Goal: Task Accomplishment & Management: Manage account settings

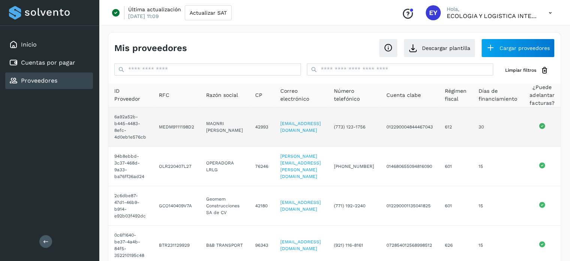
click at [412, 127] on td "012290004844467043" at bounding box center [410, 126] width 59 height 39
copy td "012290004844467043"
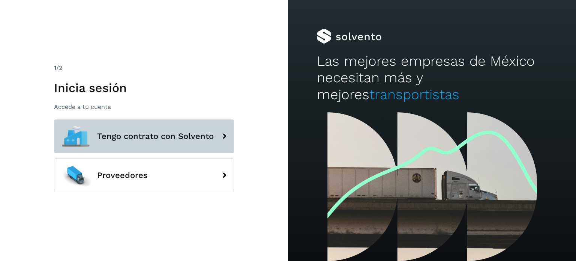
click at [158, 133] on span "Tengo contrato con Solvento" at bounding box center [155, 136] width 117 height 9
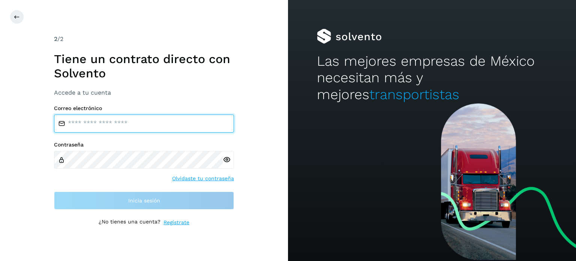
click at [107, 131] on input "email" at bounding box center [144, 123] width 180 height 18
type input "**********"
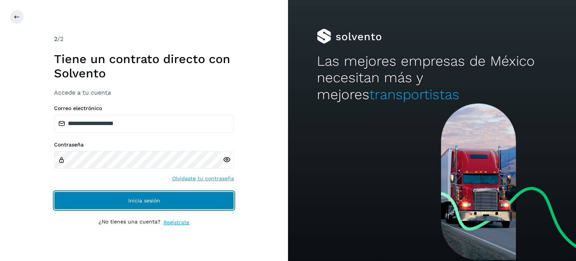
click at [135, 198] on span "Inicia sesión" at bounding box center [144, 200] width 32 height 5
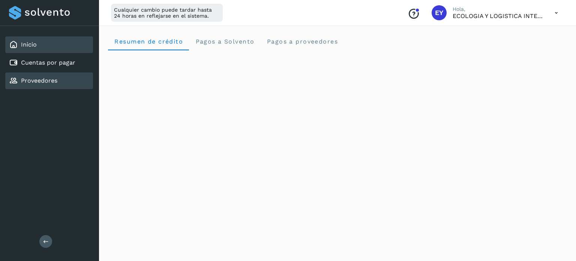
click at [47, 83] on link "Proveedores" at bounding box center [39, 80] width 36 height 7
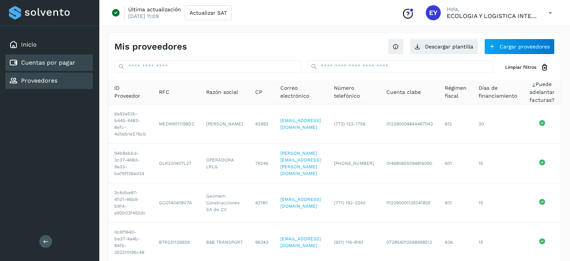
click at [27, 59] on link "Cuentas por pagar" at bounding box center [48, 62] width 54 height 7
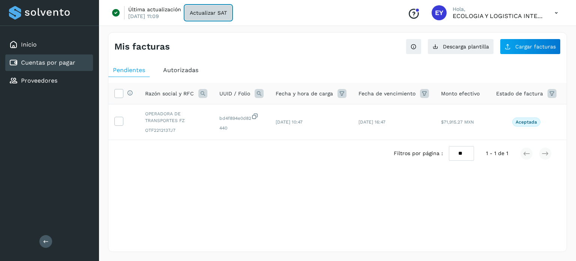
click at [219, 16] on button "Actualizar SAT" at bounding box center [208, 12] width 47 height 15
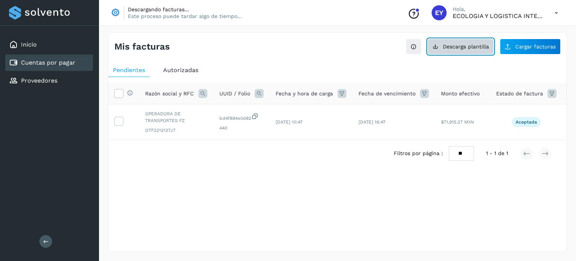
click at [469, 50] on button "Descarga plantilla" at bounding box center [461, 47] width 66 height 16
click at [383, 204] on div "Mis facturas Ver instrucciones para cargar Facturas Descarga plantilla Cargar f…" at bounding box center [337, 141] width 459 height 219
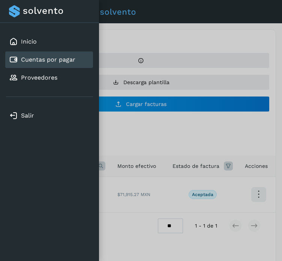
click at [187, 155] on div at bounding box center [141, 130] width 282 height 261
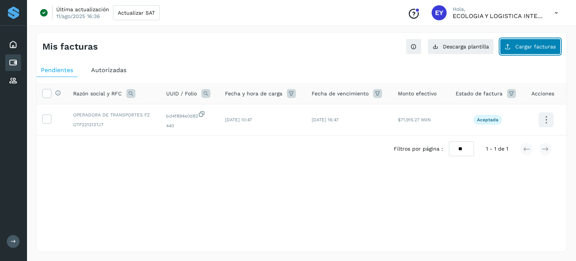
click at [528, 48] on span "Cargar facturas" at bounding box center [535, 46] width 41 height 5
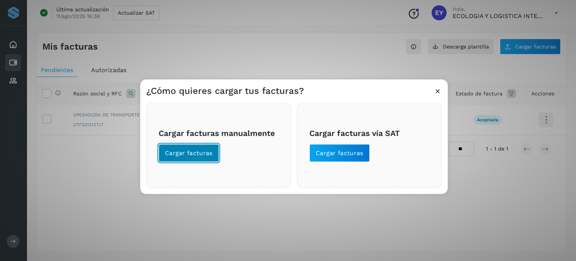
click at [194, 153] on span "Cargar facturas" at bounding box center [189, 153] width 48 height 8
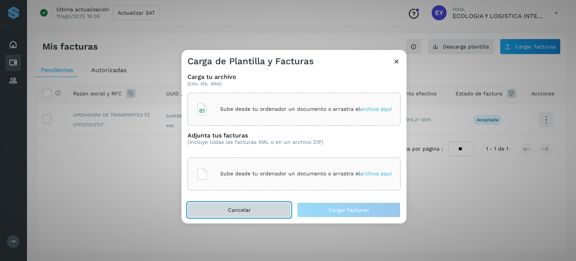
click at [234, 215] on button "Cancelar" at bounding box center [240, 209] width 104 height 15
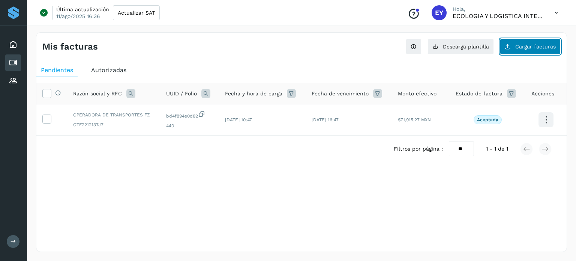
click at [516, 48] on button "Cargar facturas" at bounding box center [530, 47] width 61 height 16
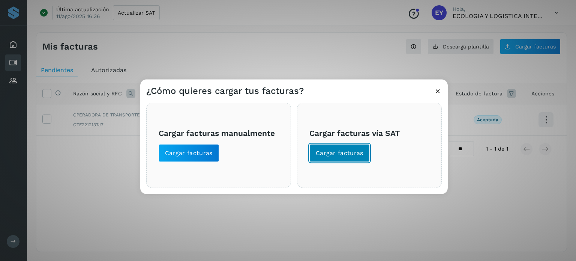
click at [329, 153] on span "Cargar facturas" at bounding box center [340, 153] width 48 height 8
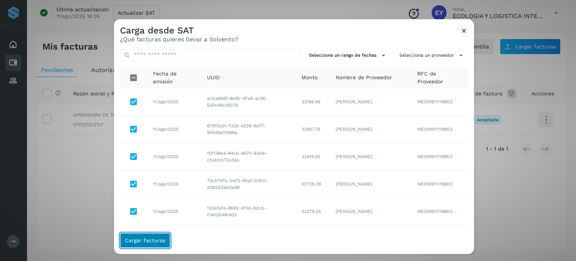
click at [135, 240] on span "Cargar facturas" at bounding box center [145, 239] width 41 height 5
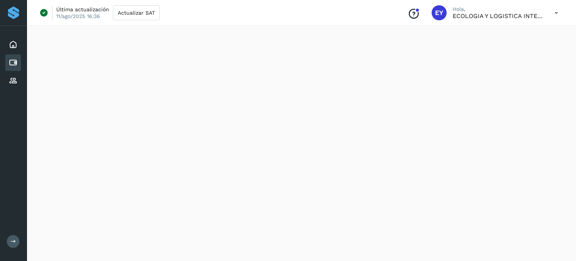
click at [319, 168] on div at bounding box center [301, 141] width 549 height 237
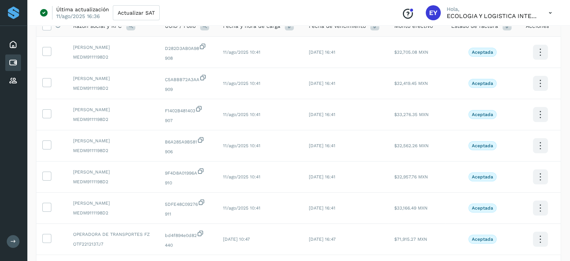
scroll to position [68, 0]
drag, startPoint x: 42, startPoint y: 204, endPoint x: 52, endPoint y: 197, distance: 12.2
click at [43, 204] on td at bounding box center [51, 207] width 31 height 31
click at [48, 209] on icon at bounding box center [47, 206] width 8 height 8
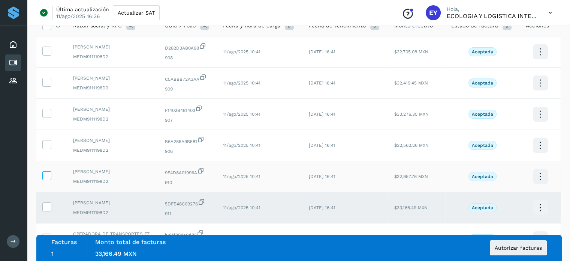
click at [43, 176] on icon at bounding box center [47, 175] width 8 height 8
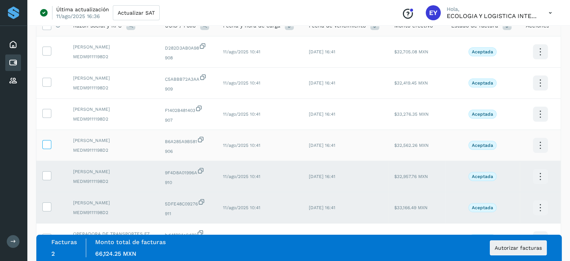
click at [49, 146] on icon at bounding box center [47, 144] width 8 height 8
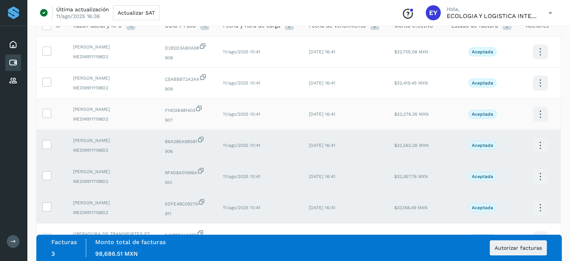
click at [48, 118] on td at bounding box center [51, 114] width 31 height 31
click at [48, 111] on icon at bounding box center [47, 113] width 8 height 8
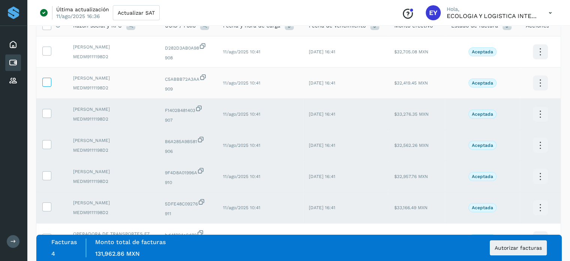
click at [44, 83] on icon at bounding box center [47, 82] width 8 height 8
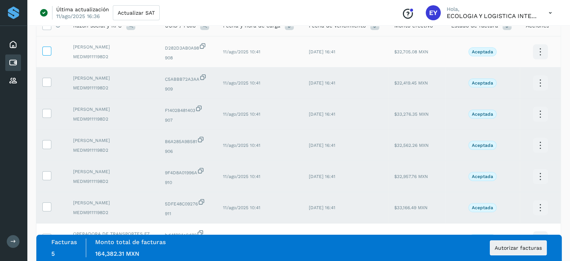
click at [48, 53] on icon at bounding box center [47, 51] width 8 height 8
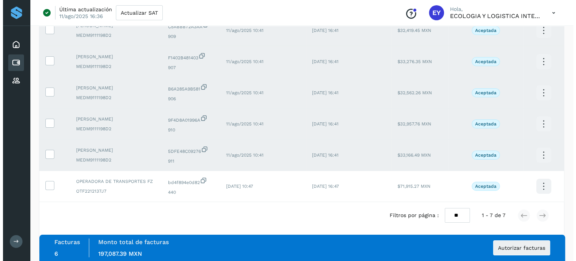
scroll to position [125, 0]
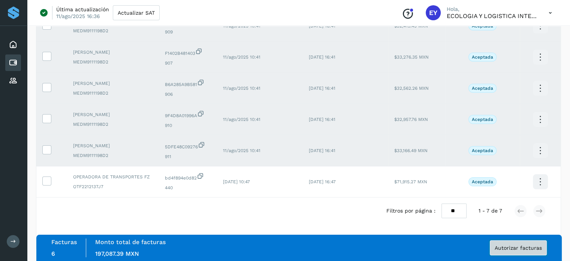
click at [528, 250] on span "Autorizar facturas" at bounding box center [518, 247] width 47 height 5
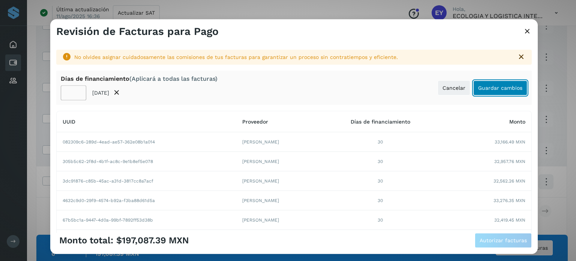
click at [485, 89] on span "Guardar cambios" at bounding box center [500, 87] width 44 height 5
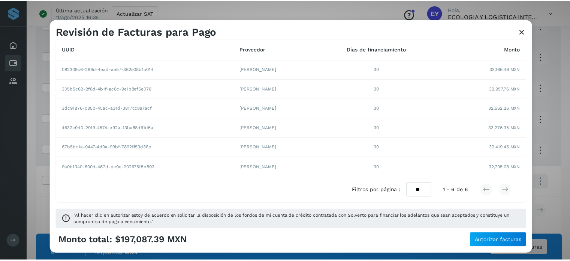
scroll to position [68, 0]
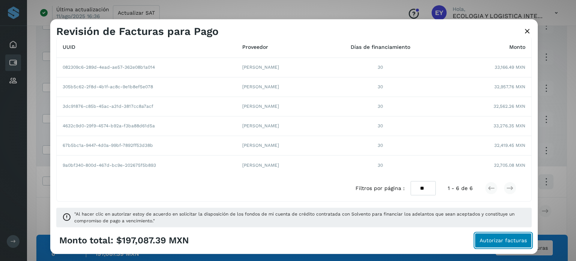
click at [489, 241] on span "Autorizar facturas" at bounding box center [503, 239] width 47 height 5
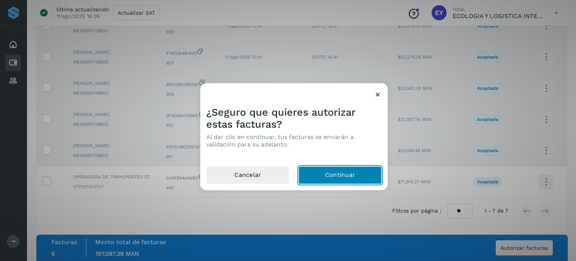
click at [344, 176] on button "Continuar" at bounding box center [340, 175] width 83 height 18
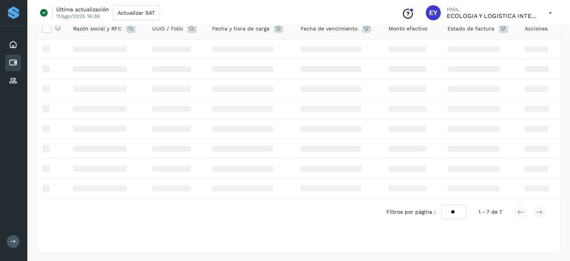
scroll to position [0, 0]
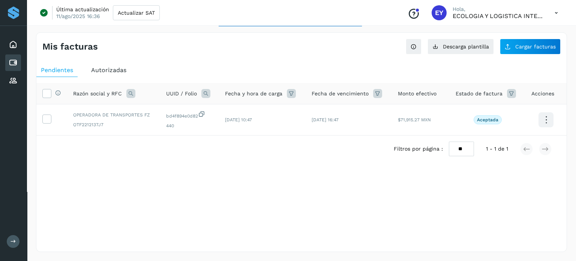
click at [109, 67] on span "Autorizadas" at bounding box center [108, 69] width 35 height 7
